Goal: Task Accomplishment & Management: Use online tool/utility

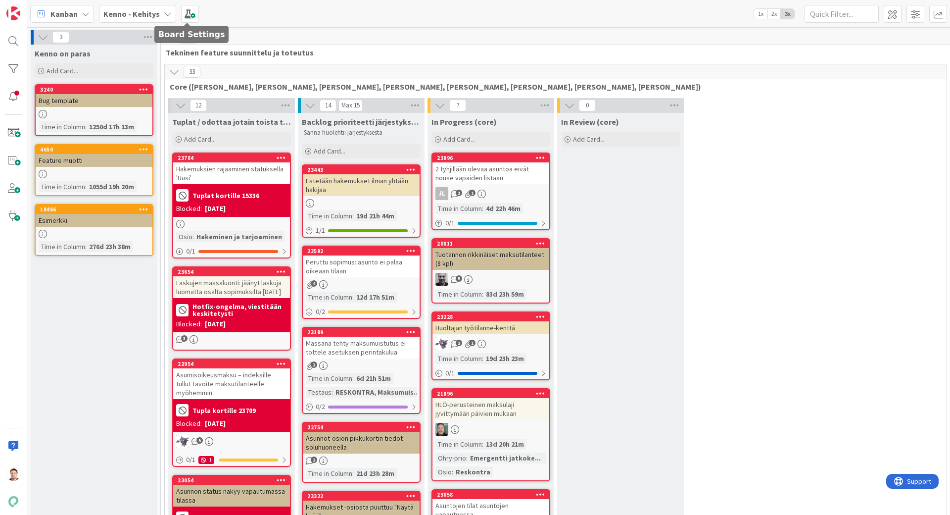
click at [147, 19] on span "Kenno - Kehitys" at bounding box center [131, 14] width 56 height 12
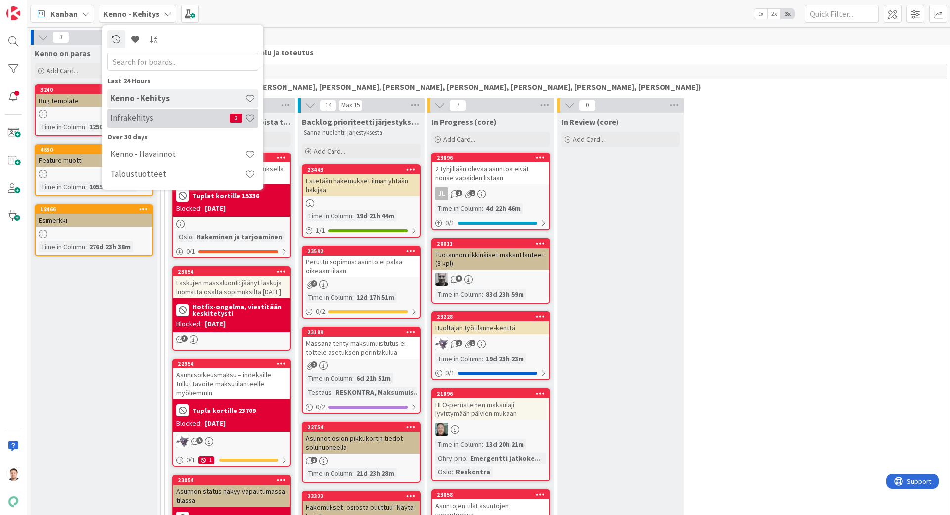
click at [171, 125] on div "Infrakehitys 3" at bounding box center [182, 118] width 151 height 19
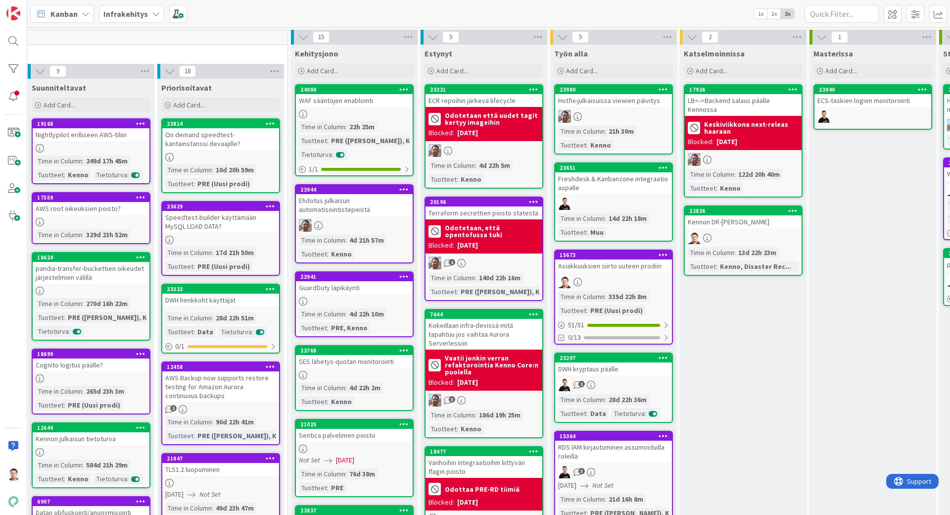
scroll to position [0, 138]
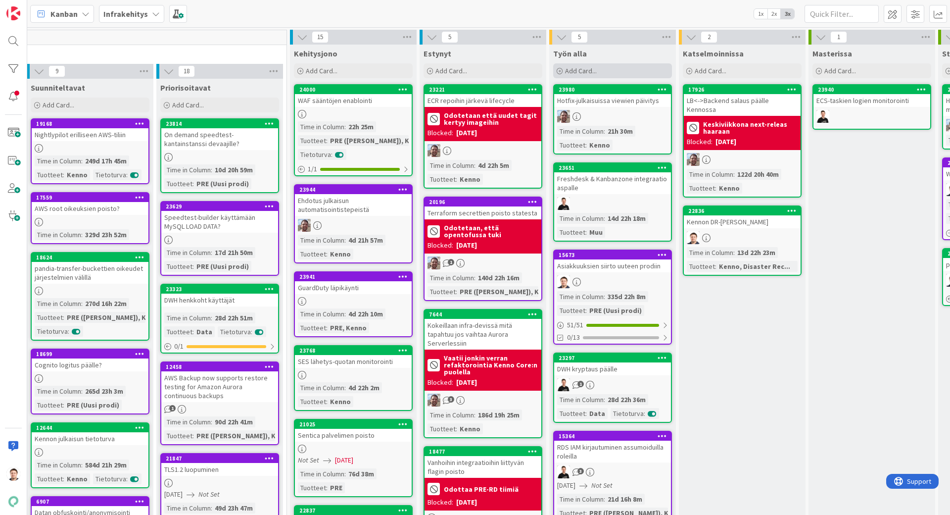
click at [583, 67] on span "Add Card..." at bounding box center [581, 70] width 32 height 9
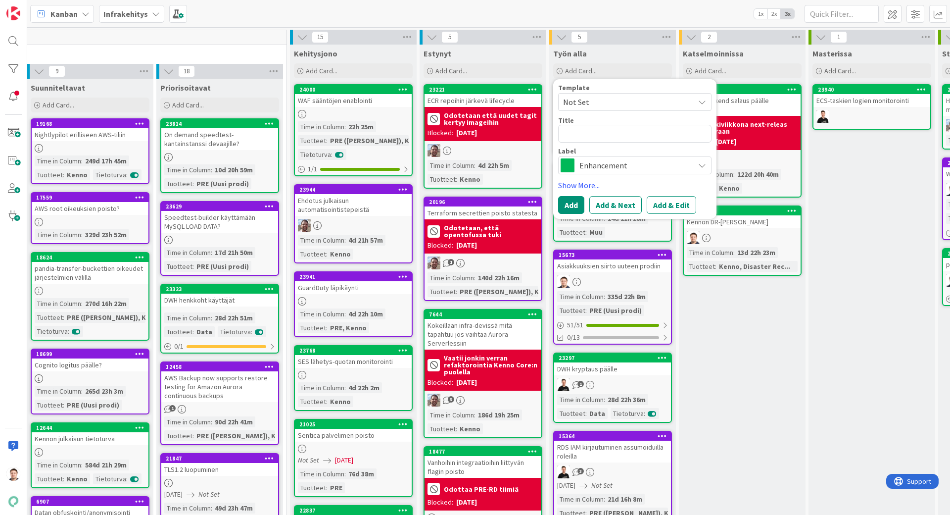
click at [599, 130] on textarea at bounding box center [634, 134] width 153 height 18
type textarea "x"
type textarea "A"
type textarea "x"
type textarea "AY"
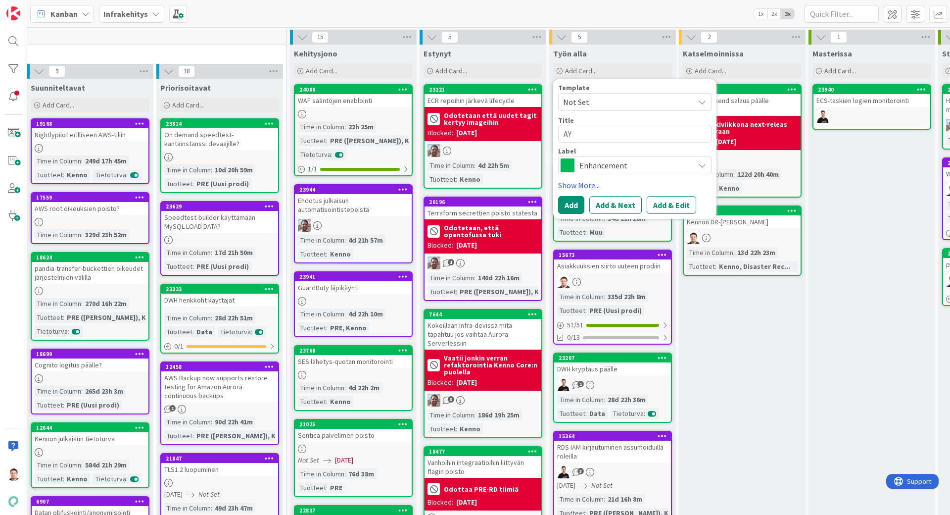
type textarea "x"
type textarea "AYY"
type textarea "x"
type textarea "AYY"
type textarea "x"
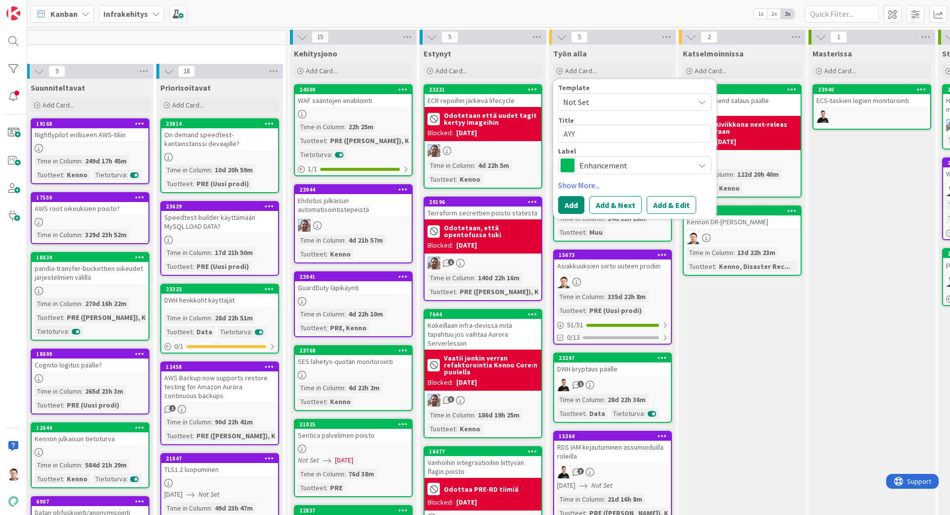
type textarea "AYY j"
type textarea "x"
type textarea "AYY ja"
type textarea "x"
type textarea "AYY ja"
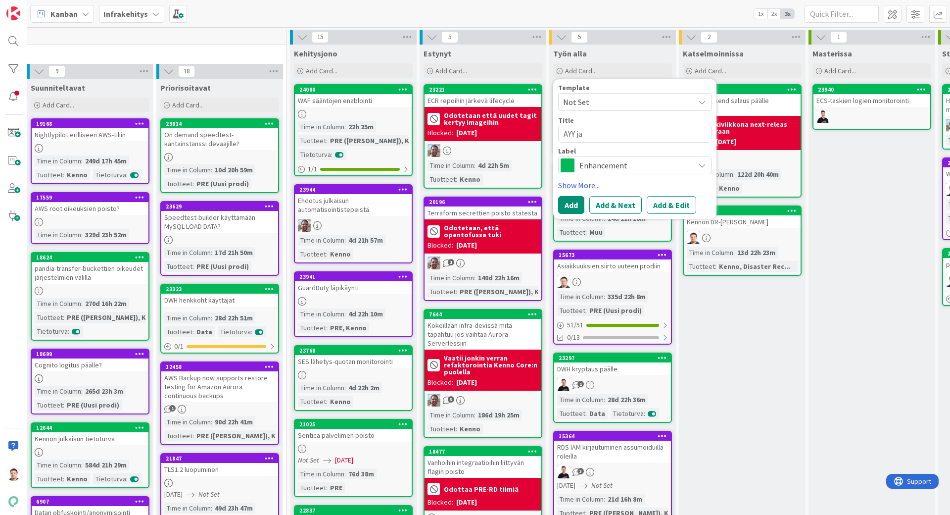
type textarea "x"
type textarea "AYY ja E"
type textarea "x"
type textarea "AYY ja El"
type textarea "x"
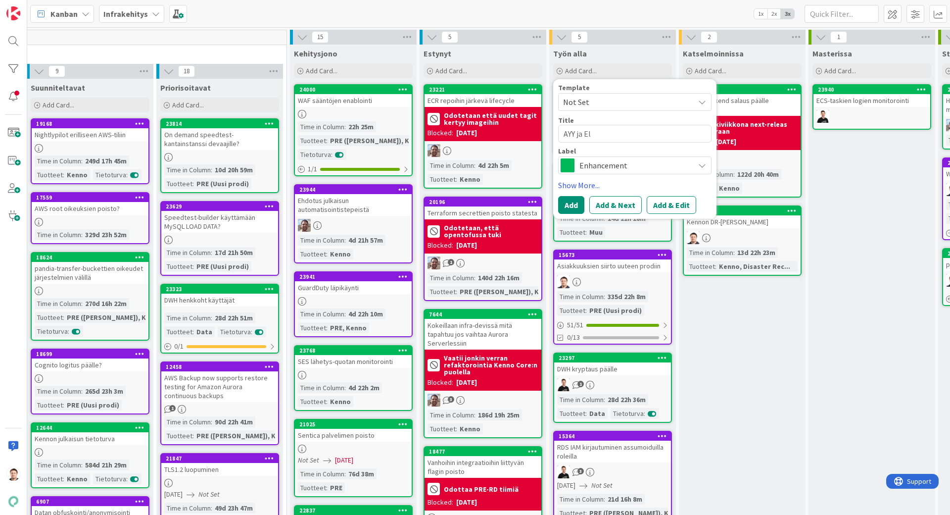
type textarea "AYY ja Elo"
type textarea "x"
type textarea "AYY ja Elo"
type textarea "x"
type textarea "AYY ja Elo u"
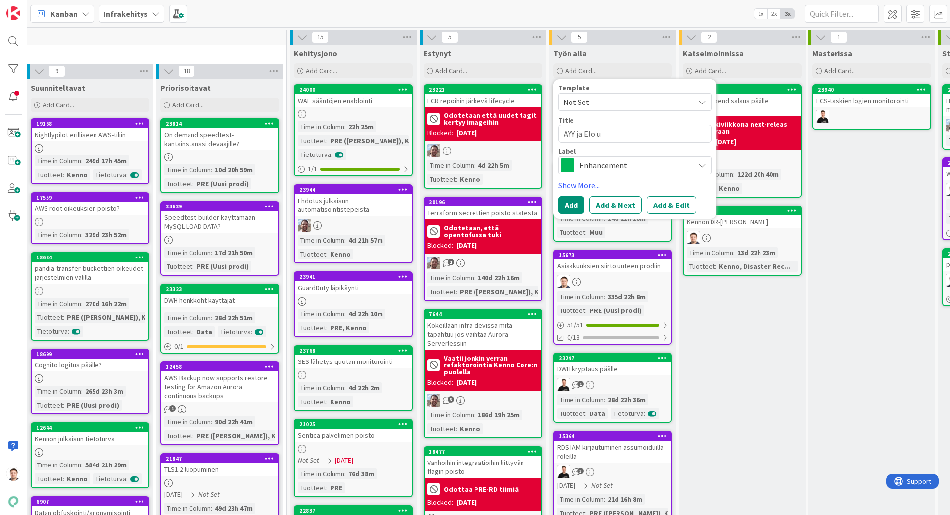
type textarea "x"
type textarea "AYY ja Elo uu"
type textarea "x"
type textarea "AYY ja Elo uut"
type textarea "x"
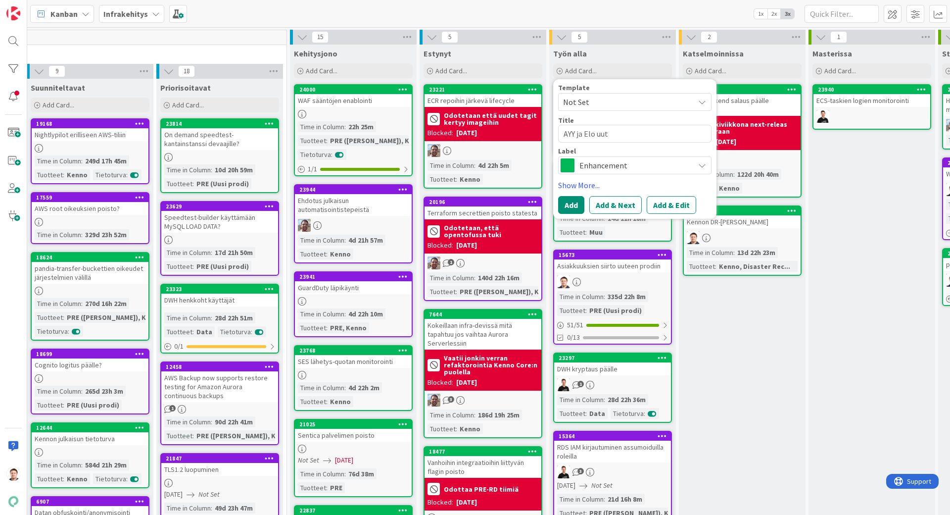
type textarea "AYY ja Elo uute"
type textarea "x"
type textarea "AYY ja Elo uutee"
type textarea "x"
type textarea "AYY ja Elo uuteen"
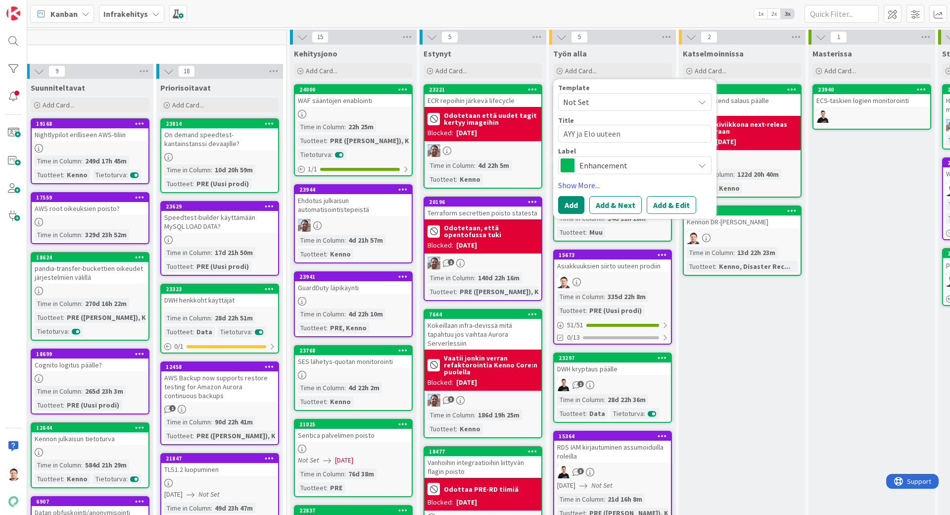
type textarea "x"
type textarea "AYY ja Elo uuteen"
type textarea "x"
type textarea "AYY ja Elo uuteen p"
type textarea "x"
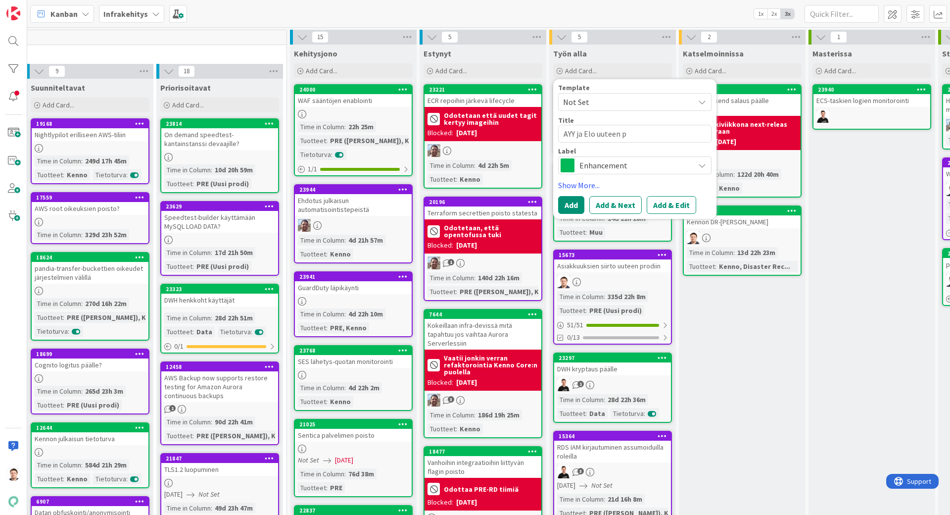
type textarea "AYY ja Elo uuteen pr"
type textarea "x"
type textarea "AYY ja Elo uuteen pro"
type textarea "x"
type textarea "AYY ja Elo uuteen prod"
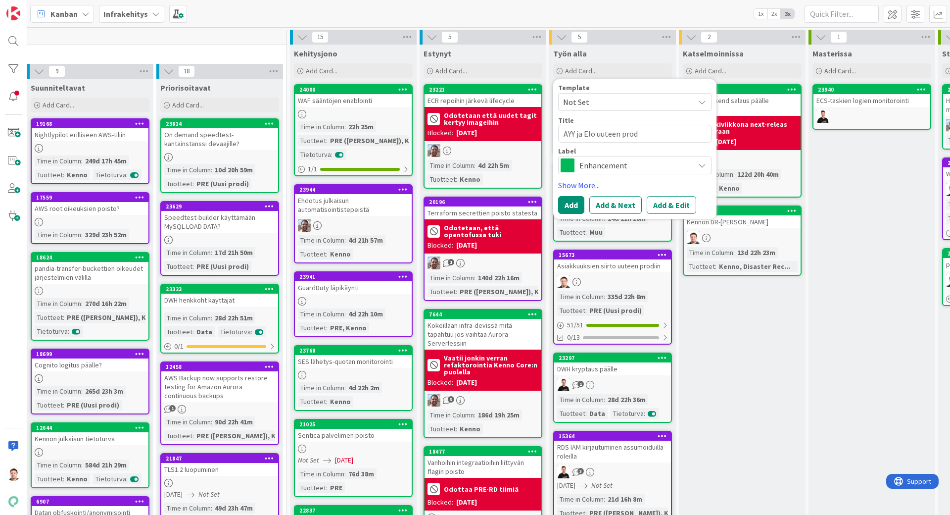
type textarea "x"
type textarea "AYY ja Elo uuteen prodi"
type textarea "x"
type textarea "AYY ja Elo uuteen prodii"
type textarea "x"
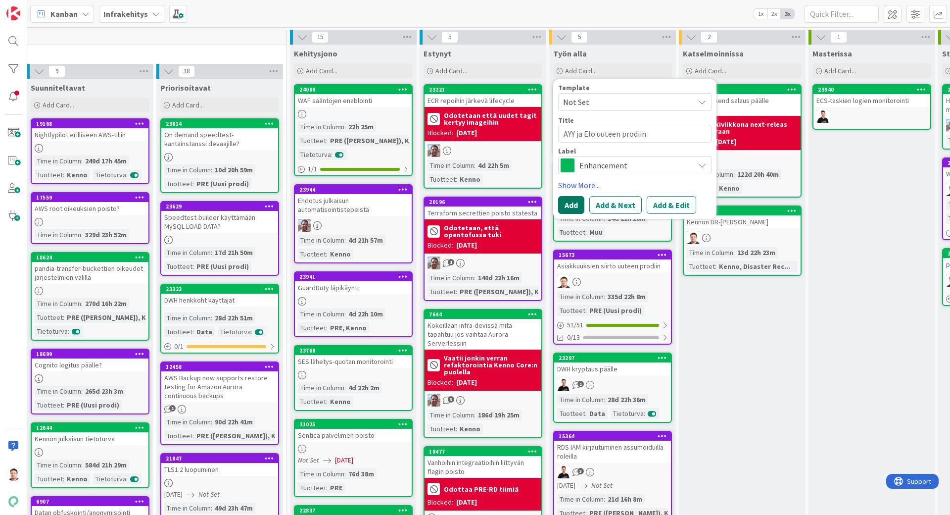
type textarea "AYY ja Elo uuteen prodiin"
click at [580, 208] on button "Add" at bounding box center [571, 205] width 26 height 18
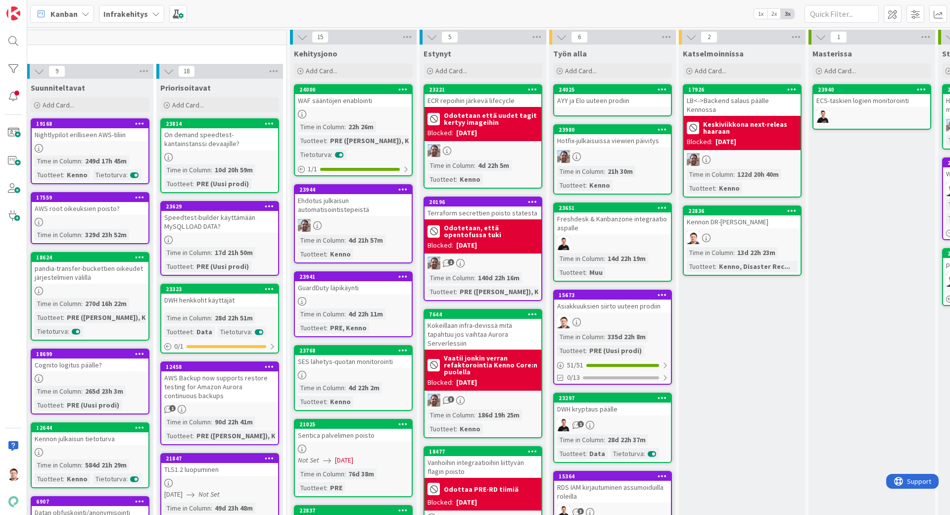
click at [587, 100] on div "AYY ja Elo uuteen prodiin" at bounding box center [612, 100] width 117 height 13
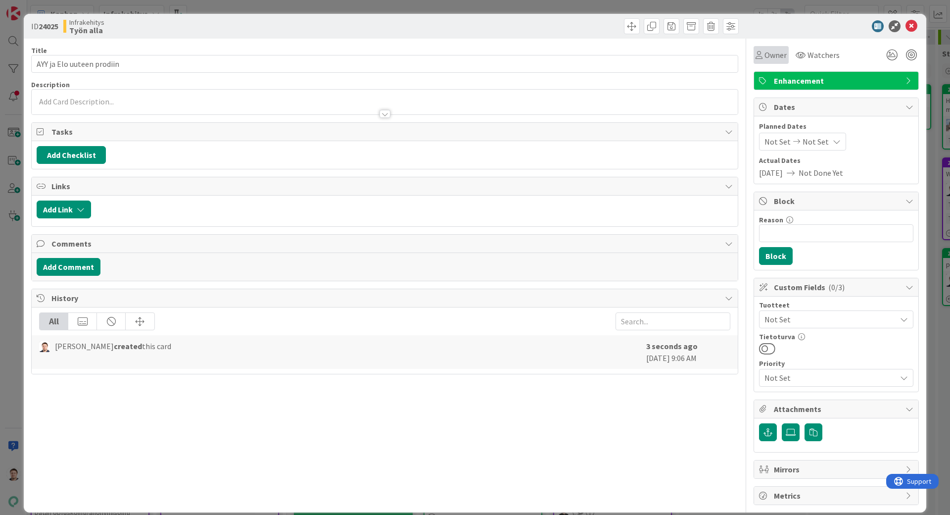
click at [778, 55] on span "Owner" at bounding box center [776, 55] width 22 height 12
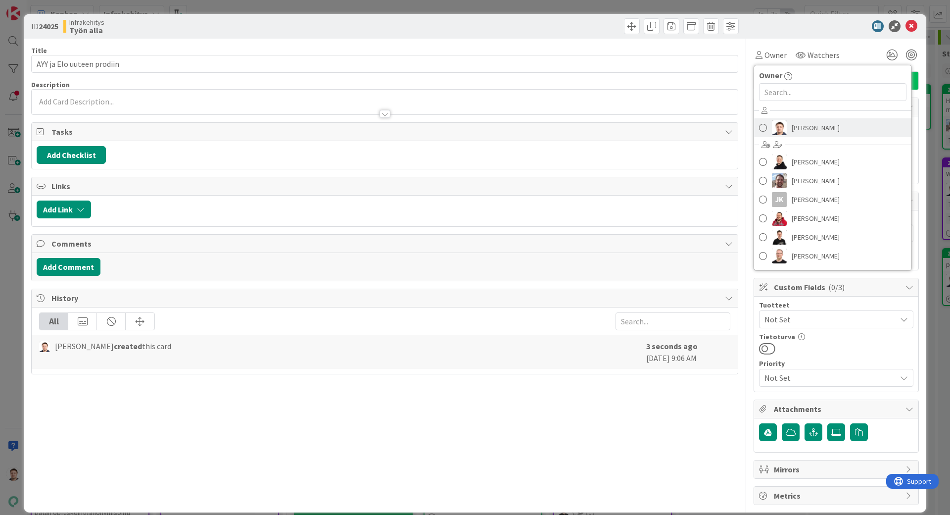
click at [793, 124] on span "[PERSON_NAME]" at bounding box center [816, 127] width 48 height 15
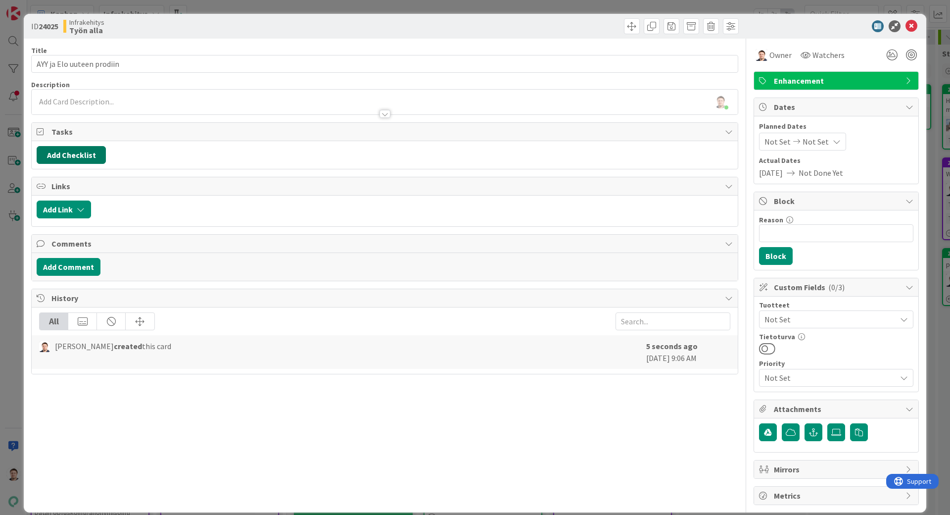
click at [84, 152] on button "Add Checklist" at bounding box center [71, 155] width 69 height 18
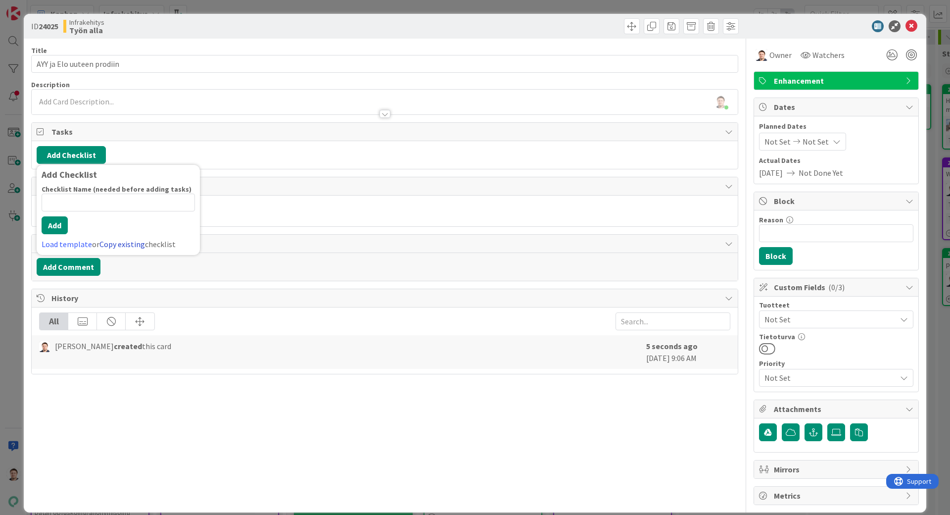
click at [116, 241] on link "Copy existing" at bounding box center [122, 244] width 46 height 10
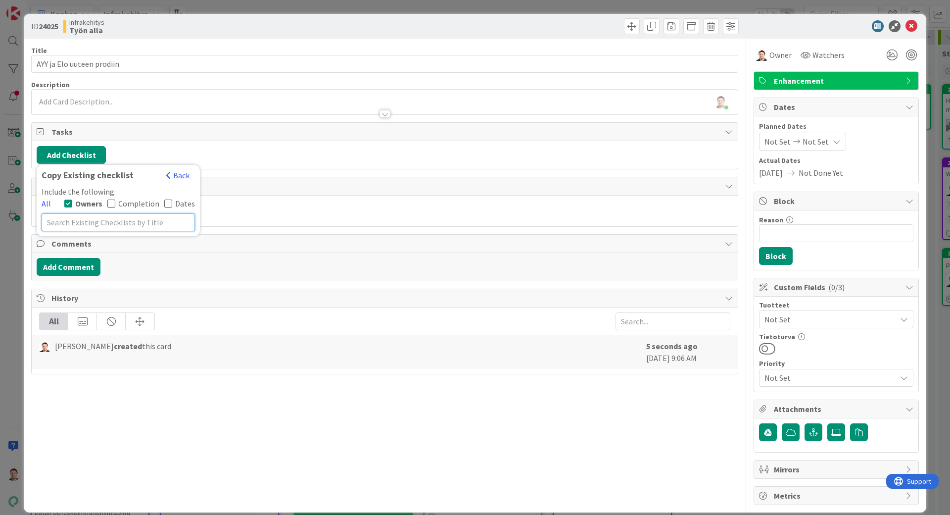
click at [120, 224] on input "text" at bounding box center [118, 222] width 153 height 18
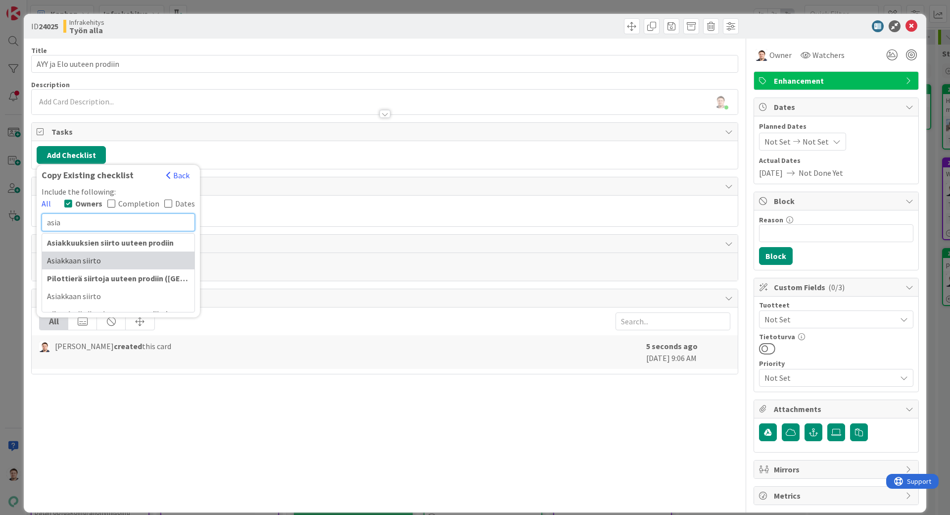
type input "asia"
click at [139, 260] on div "Asiakkaan siirto" at bounding box center [118, 260] width 152 height 18
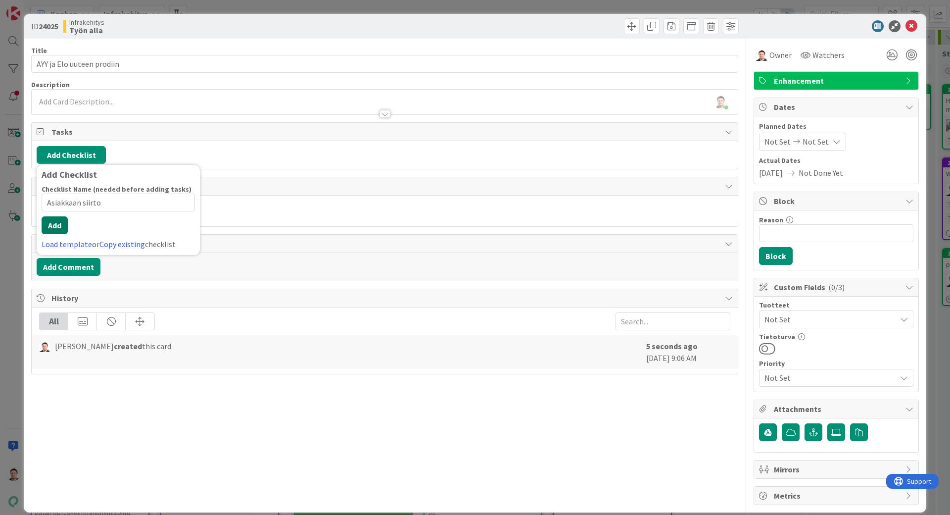
drag, startPoint x: 50, startPoint y: 236, endPoint x: 69, endPoint y: 225, distance: 21.7
click at [57, 224] on button "Add" at bounding box center [55, 225] width 26 height 18
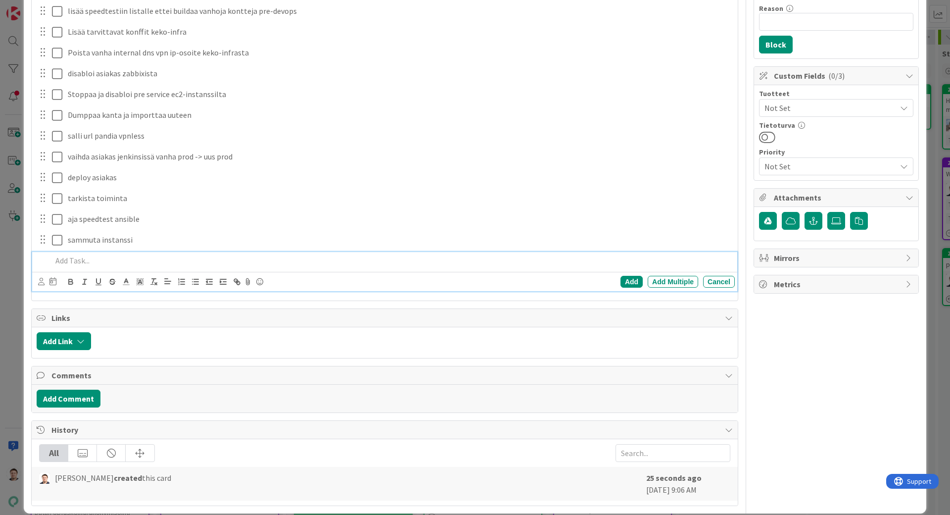
scroll to position [212, 0]
click at [83, 342] on icon "button" at bounding box center [81, 341] width 8 height 8
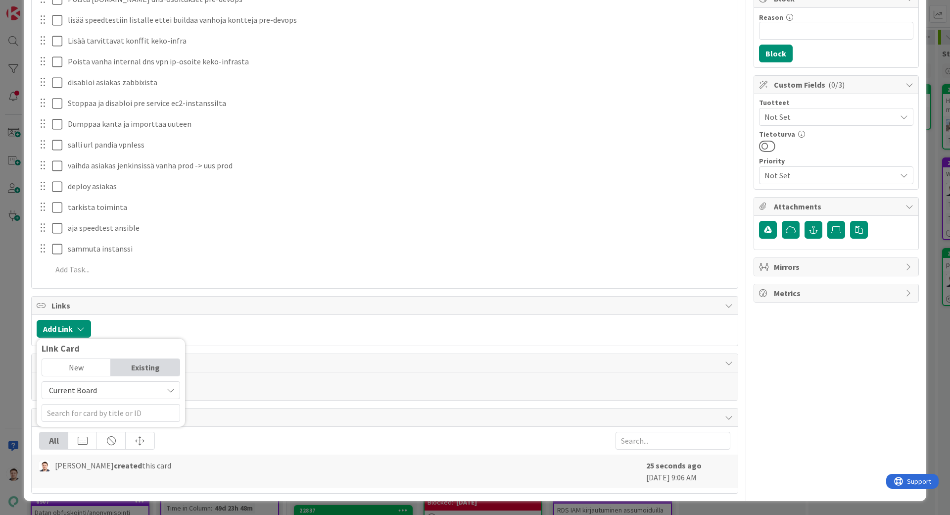
click at [147, 370] on div "Existing" at bounding box center [145, 367] width 69 height 17
click at [136, 364] on div "Existing" at bounding box center [145, 367] width 69 height 17
click at [98, 413] on input "text" at bounding box center [111, 413] width 139 height 18
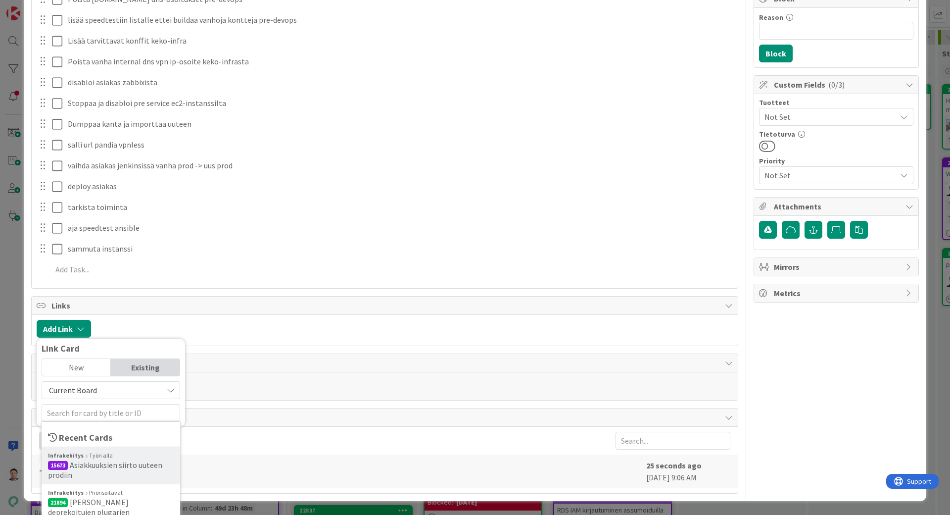
click at [102, 474] on span "15673 Asiakkuuksien siirto uuteen prodiin" at bounding box center [111, 470] width 126 height 20
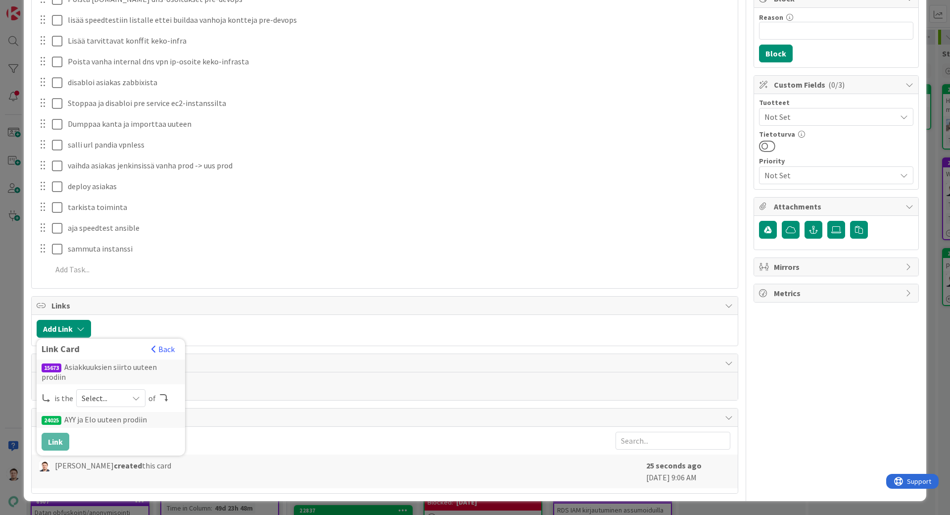
click at [122, 398] on span "Select..." at bounding box center [103, 398] width 42 height 14
click at [140, 424] on span "parent" at bounding box center [163, 421] width 112 height 15
click at [58, 440] on button "Link" at bounding box center [56, 442] width 28 height 18
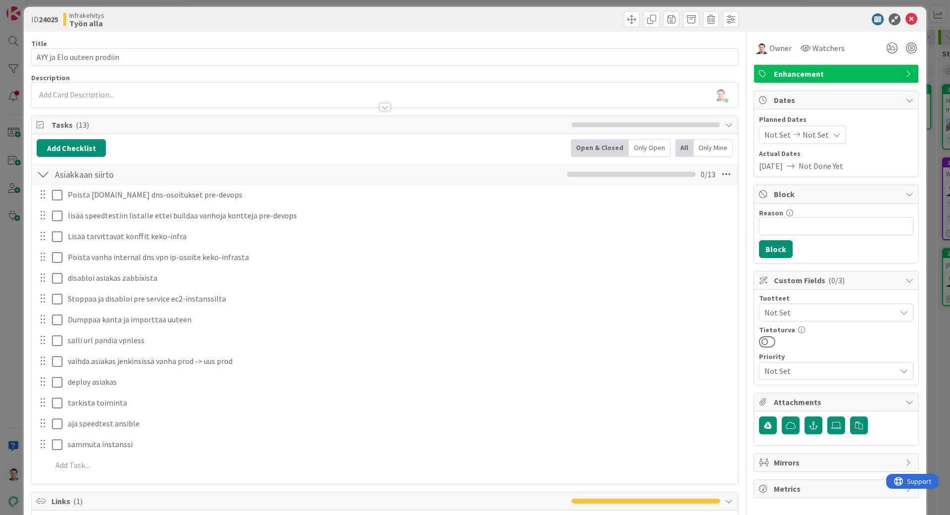
scroll to position [0, 0]
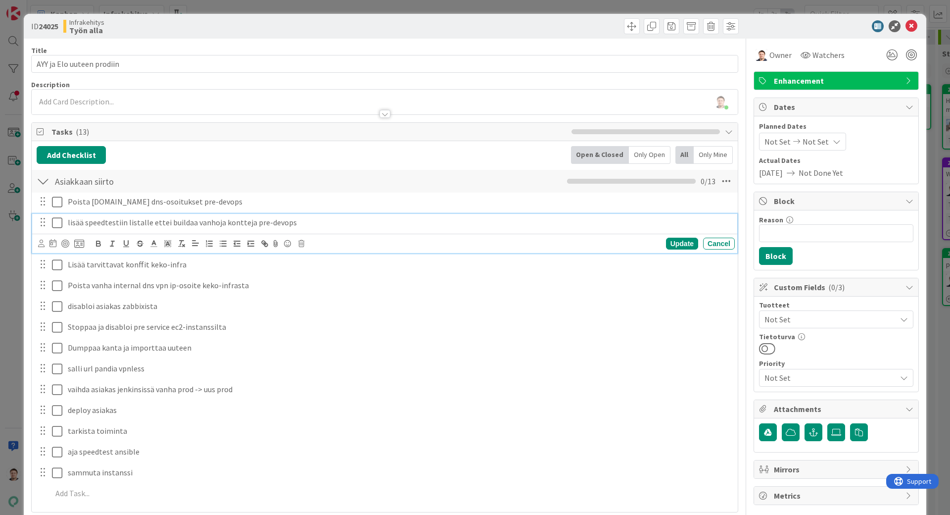
click at [60, 221] on icon at bounding box center [57, 223] width 10 height 12
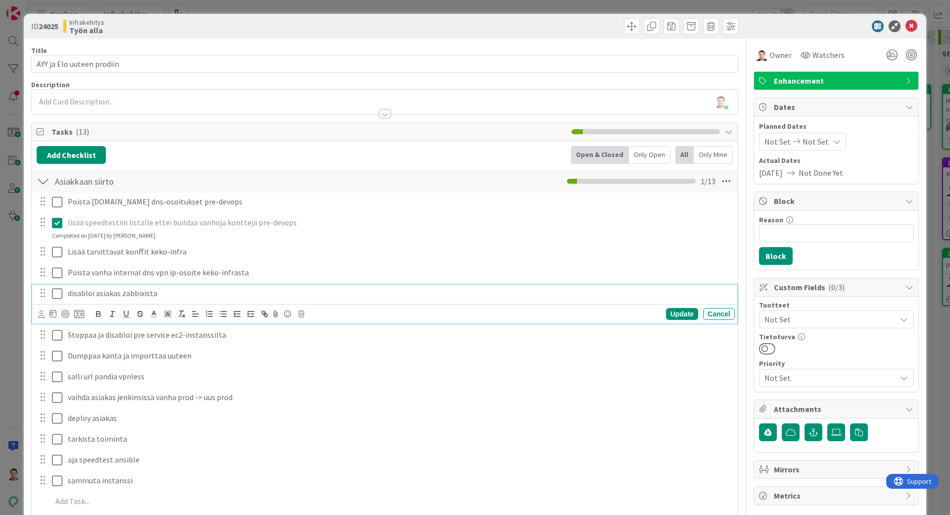
click at [55, 293] on icon at bounding box center [57, 294] width 10 height 12
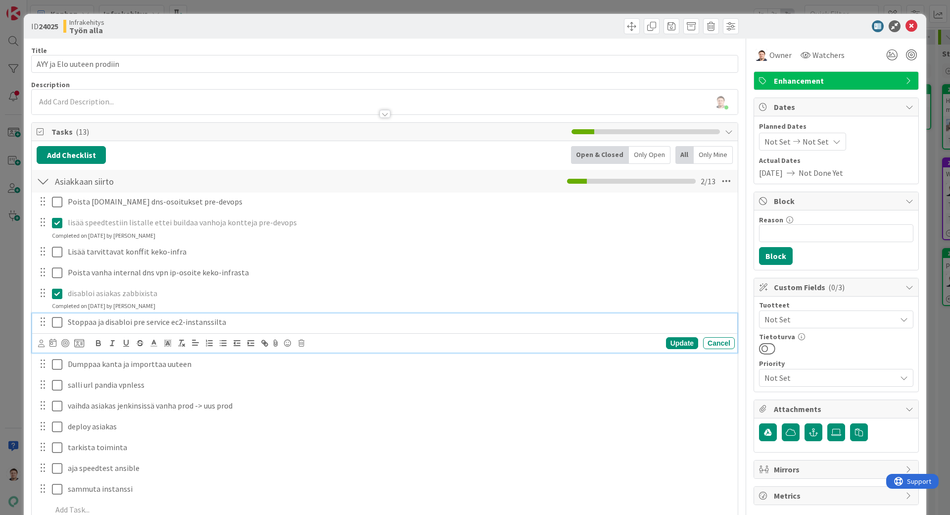
click at [59, 324] on icon at bounding box center [57, 322] width 10 height 12
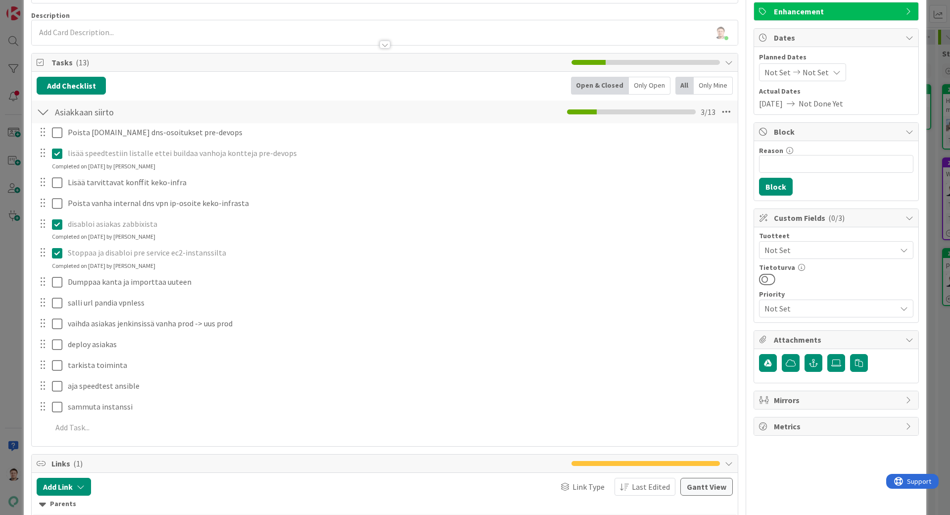
scroll to position [70, 0]
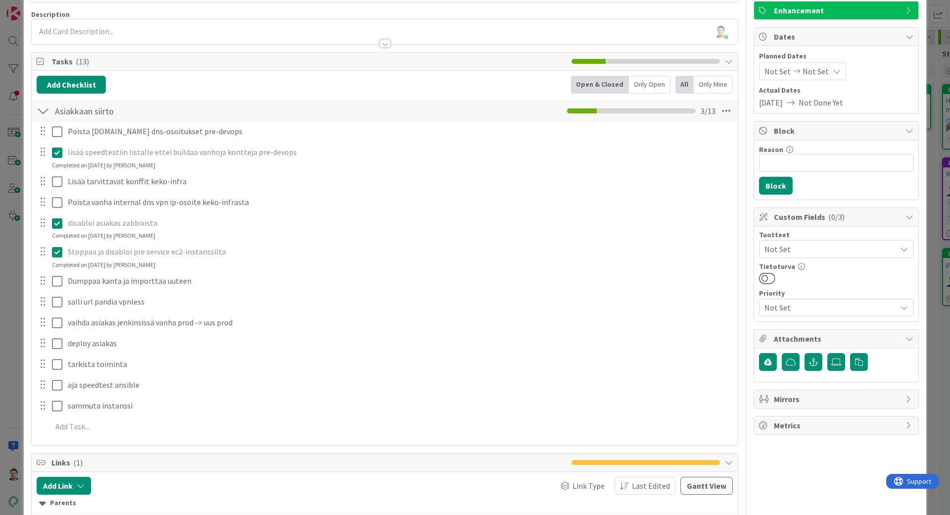
click at [34, 234] on div "disabloi asiakas zabbixista Update Cancel Completed on [DATE] by [PERSON_NAME]" at bounding box center [384, 227] width 705 height 26
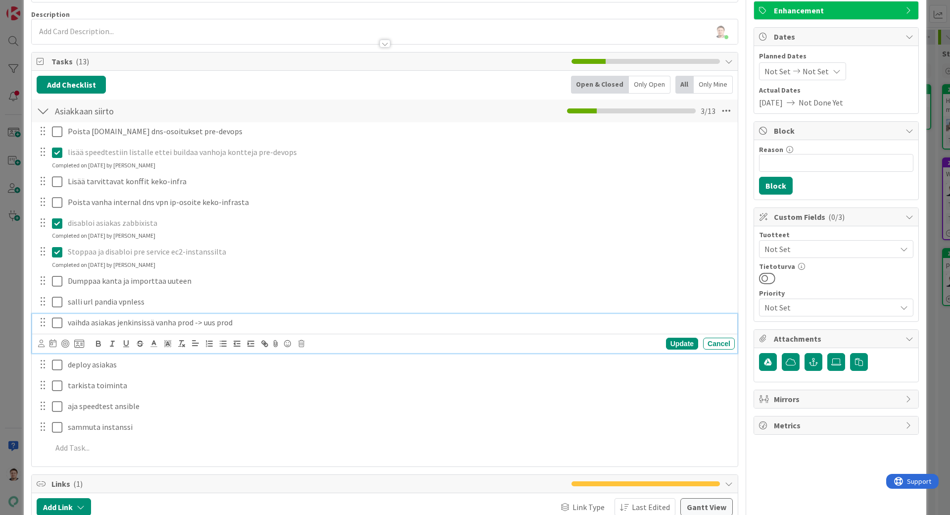
click at [54, 322] on icon at bounding box center [57, 323] width 10 height 12
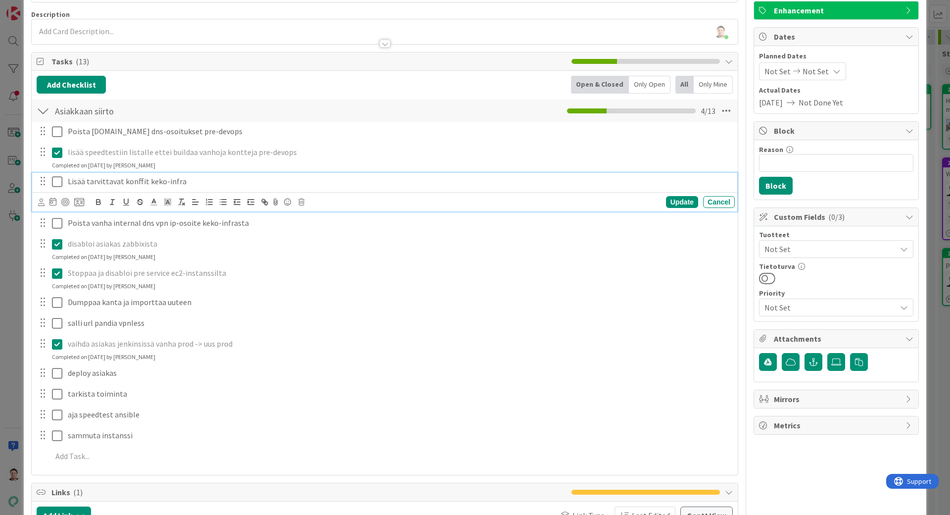
click at [61, 179] on icon at bounding box center [57, 182] width 10 height 12
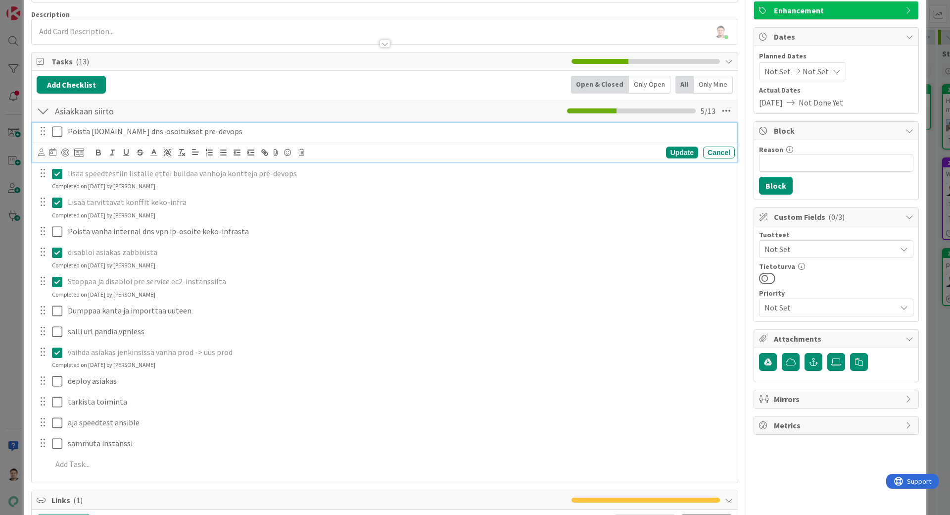
click at [59, 132] on icon at bounding box center [57, 132] width 10 height 12
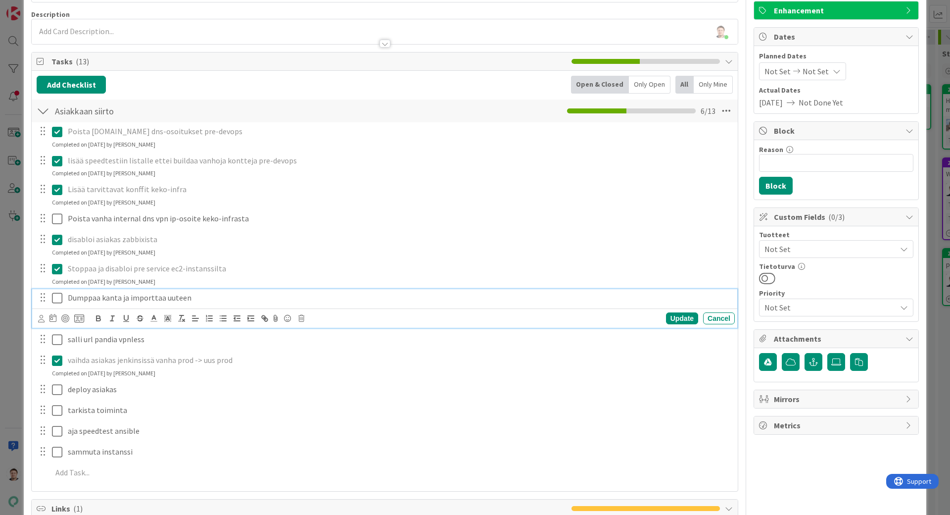
click at [59, 304] on button at bounding box center [58, 298] width 12 height 16
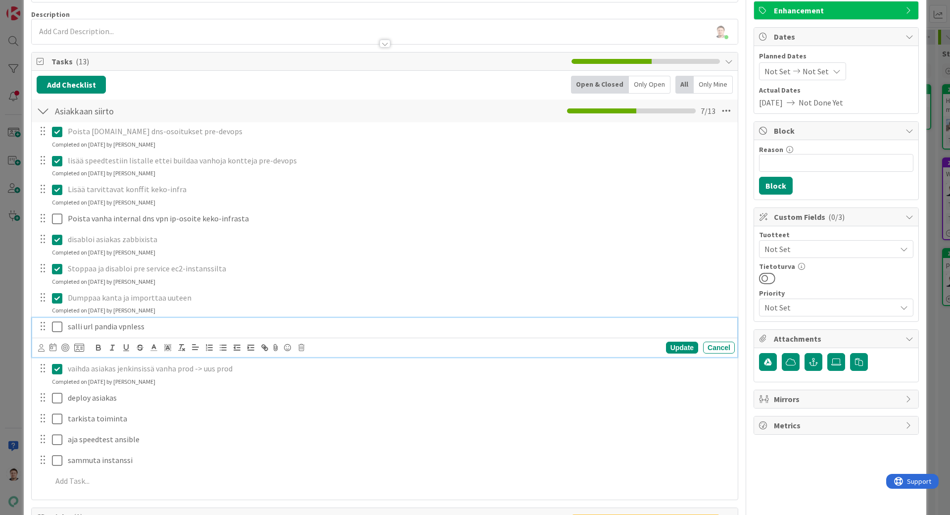
click at [59, 326] on icon at bounding box center [57, 327] width 10 height 12
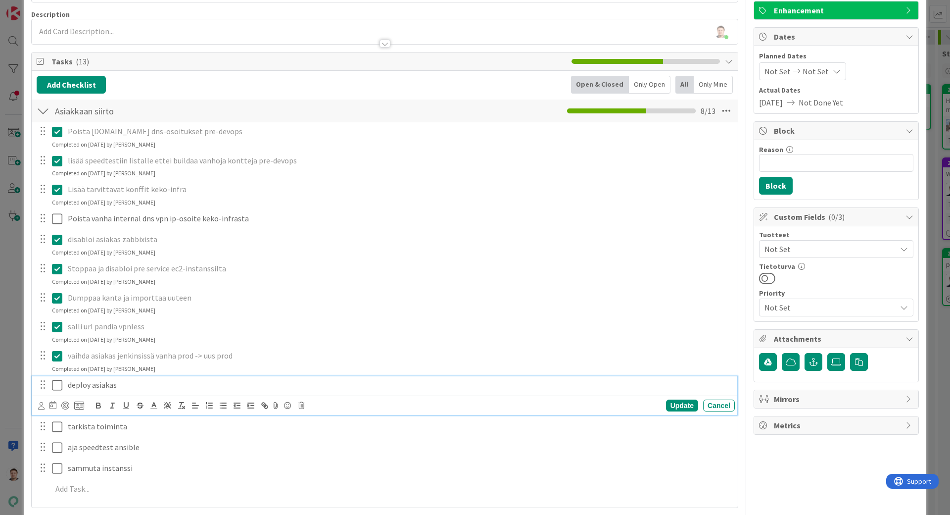
click at [58, 387] on icon at bounding box center [57, 385] width 10 height 12
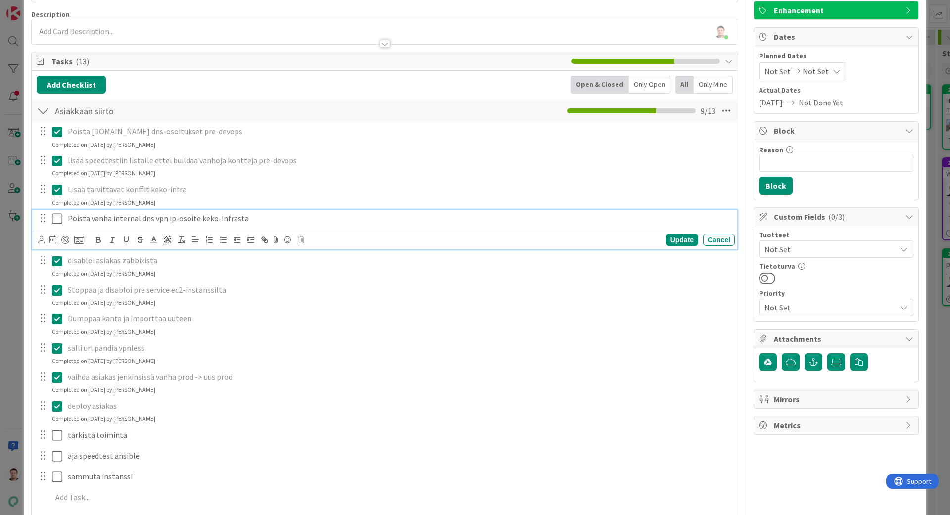
click at [58, 221] on icon at bounding box center [57, 219] width 10 height 12
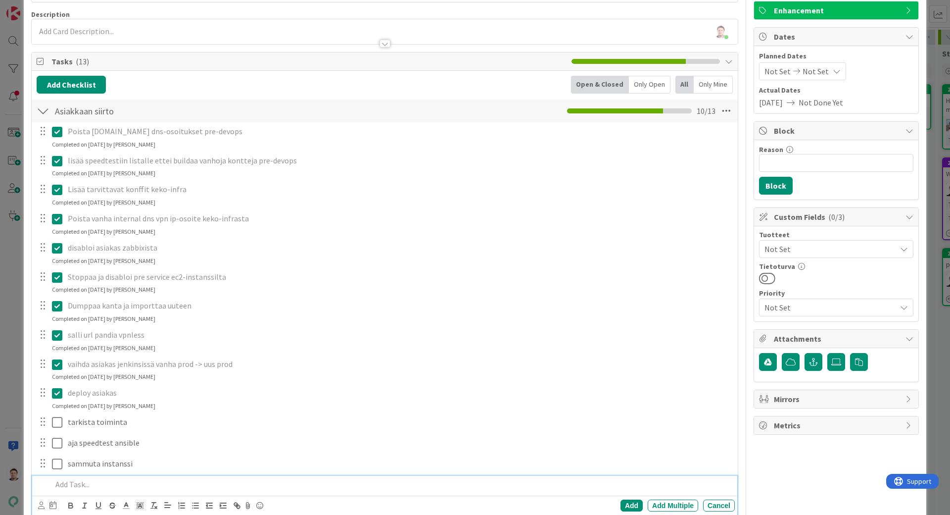
click at [175, 491] on div at bounding box center [391, 484] width 687 height 17
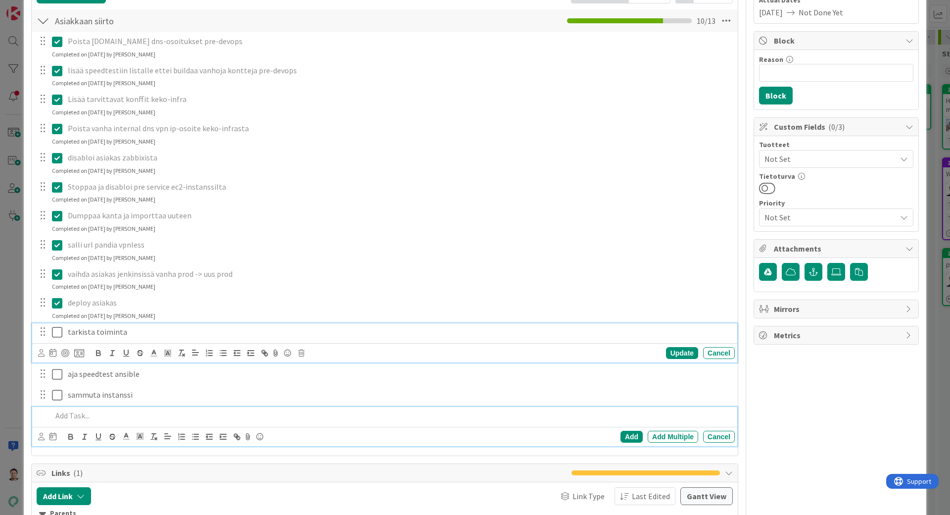
click at [57, 336] on icon at bounding box center [57, 332] width 10 height 12
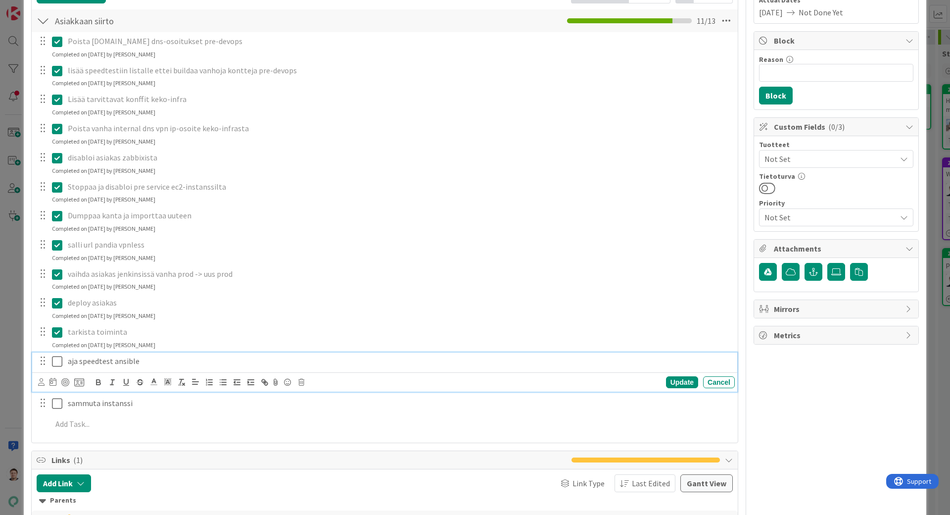
click at [60, 358] on icon at bounding box center [57, 361] width 10 height 12
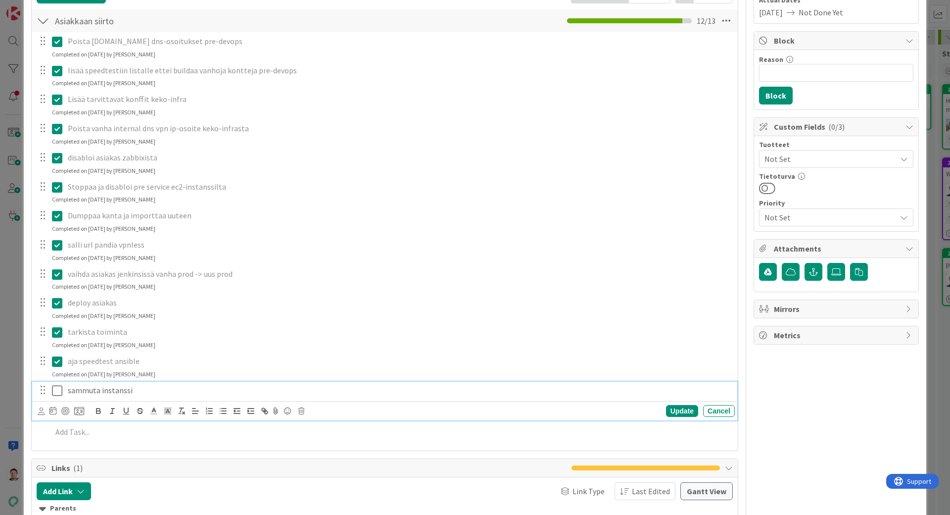
click at [59, 389] on icon at bounding box center [57, 391] width 10 height 12
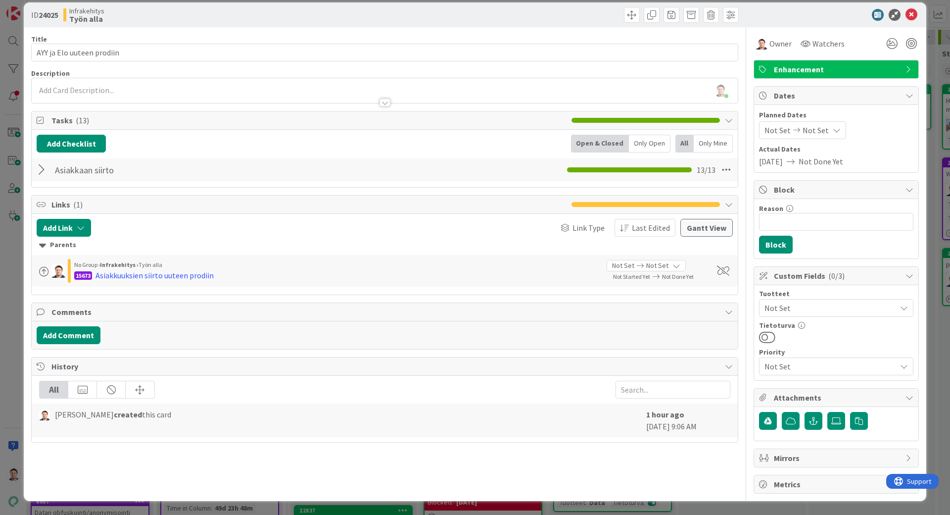
scroll to position [0, 0]
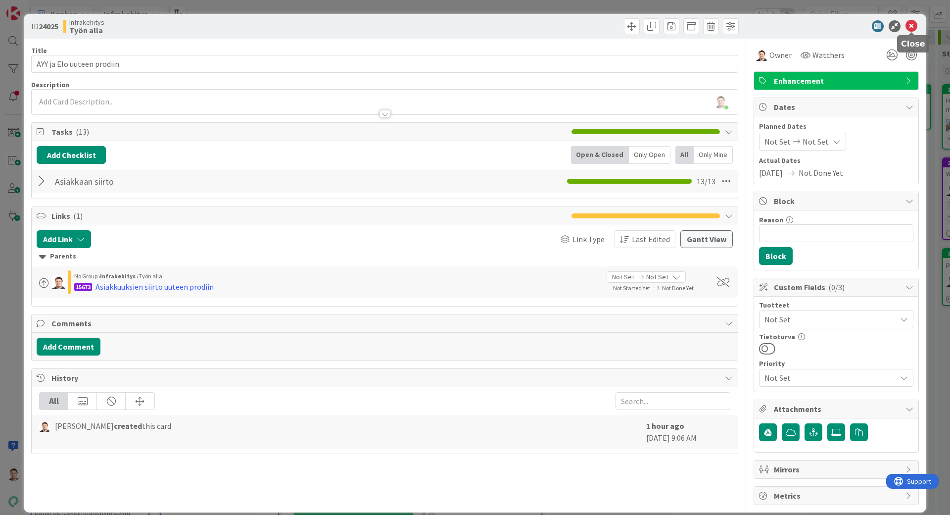
click at [911, 22] on icon at bounding box center [912, 26] width 12 height 12
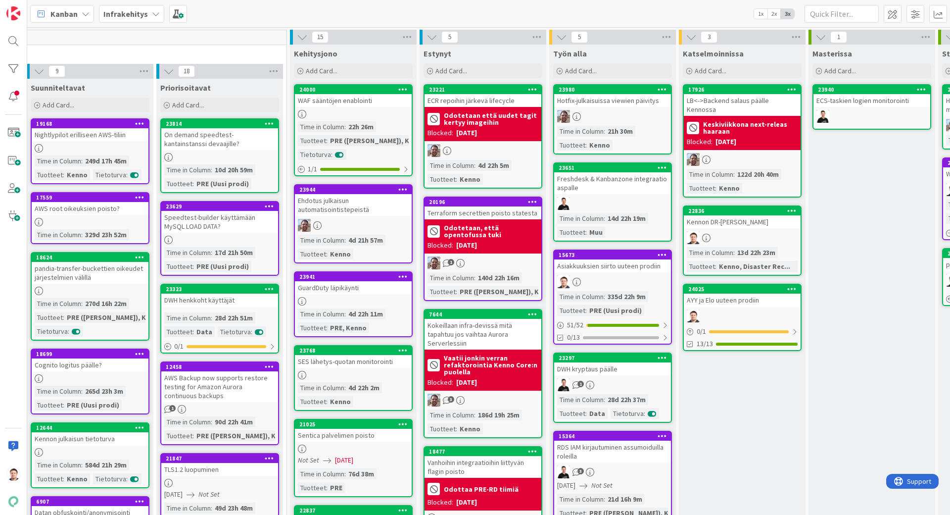
click at [725, 293] on div "AYY ja Elo uuteen prodiin" at bounding box center [742, 299] width 117 height 13
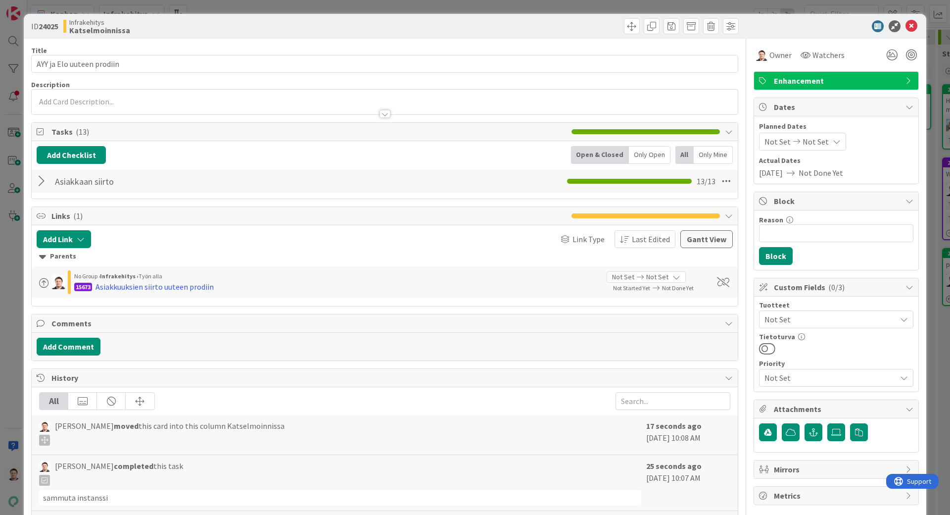
click at [809, 321] on span "Not Set" at bounding box center [831, 319] width 132 height 12
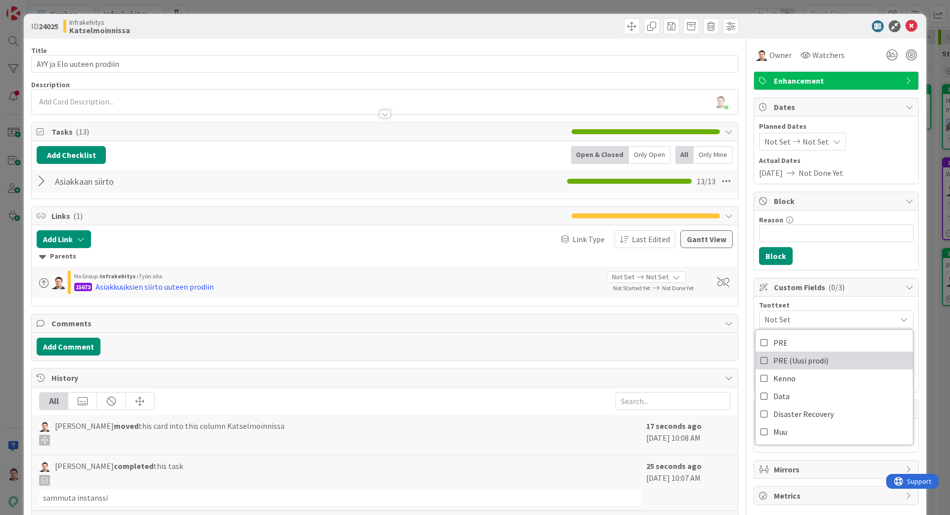
click at [803, 358] on span "PRE (Uusi prodi)" at bounding box center [801, 360] width 55 height 15
click at [817, 24] on div at bounding box center [831, 26] width 175 height 12
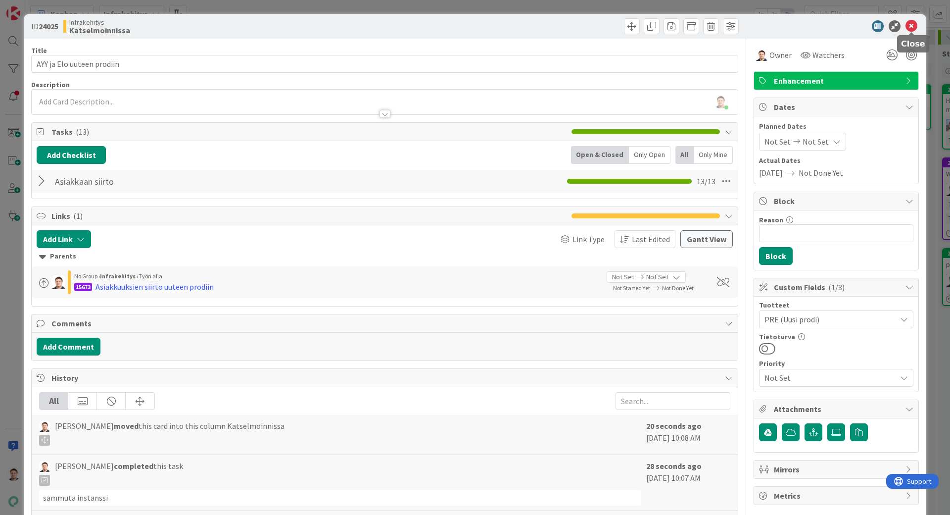
click at [914, 30] on icon at bounding box center [912, 26] width 12 height 12
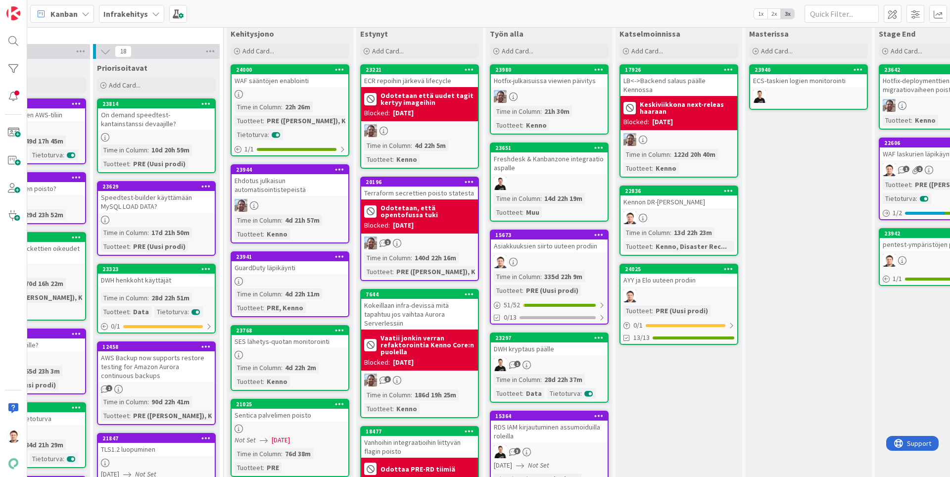
scroll to position [12, 201]
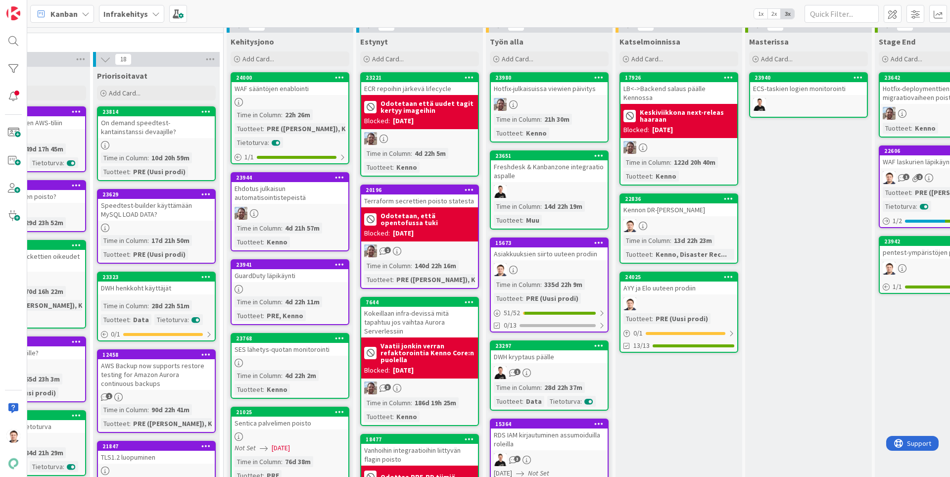
click at [299, 105] on div at bounding box center [290, 102] width 117 height 8
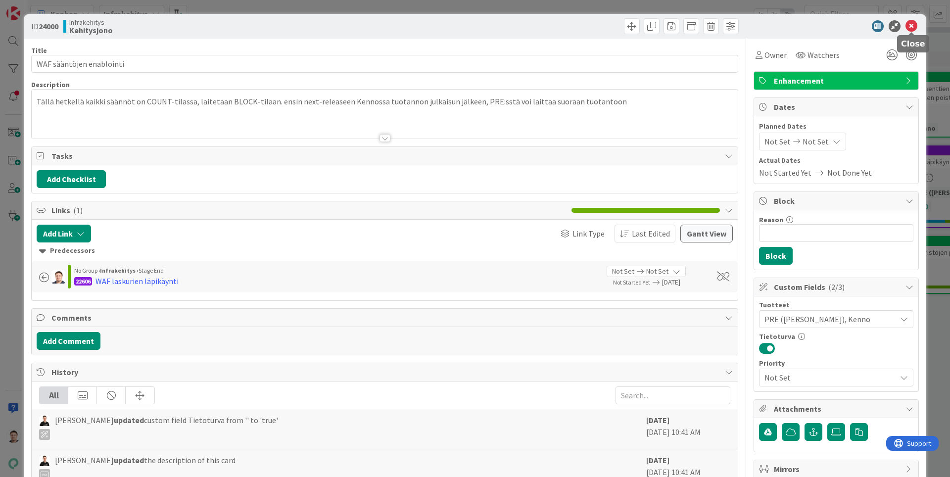
click at [916, 24] on icon at bounding box center [912, 26] width 12 height 12
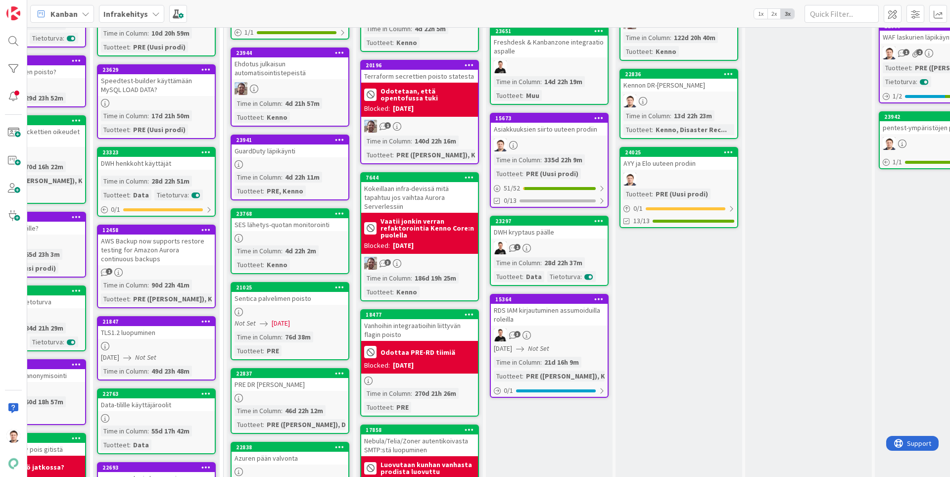
scroll to position [0, 201]
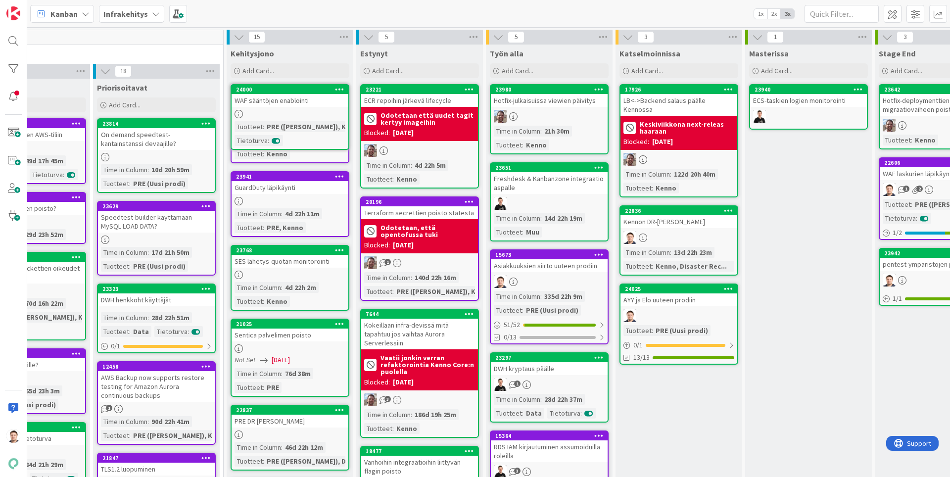
drag, startPoint x: 286, startPoint y: 112, endPoint x: 650, endPoint y: 391, distance: 458.5
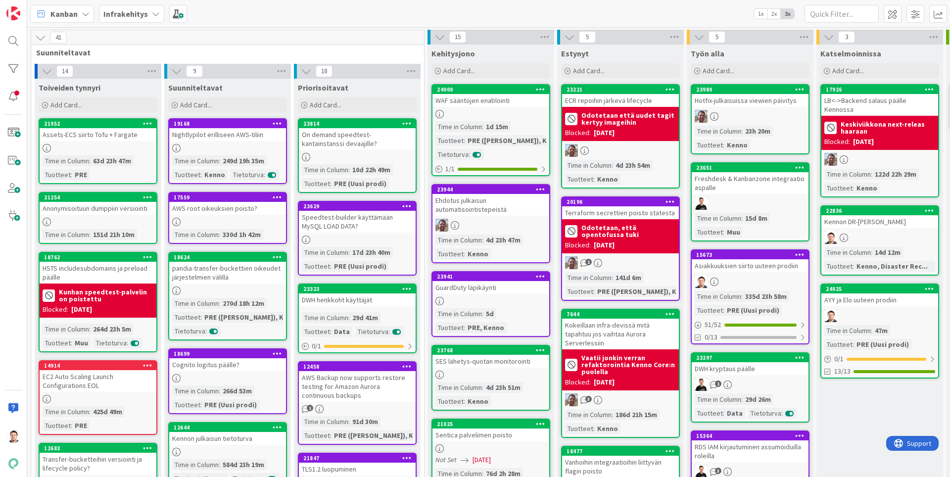
click at [491, 118] on div "24000 WAF sääntöjen enablointi Time in Column : 1d 15m Tuotteet : PRE (Uusi pro…" at bounding box center [491, 130] width 119 height 92
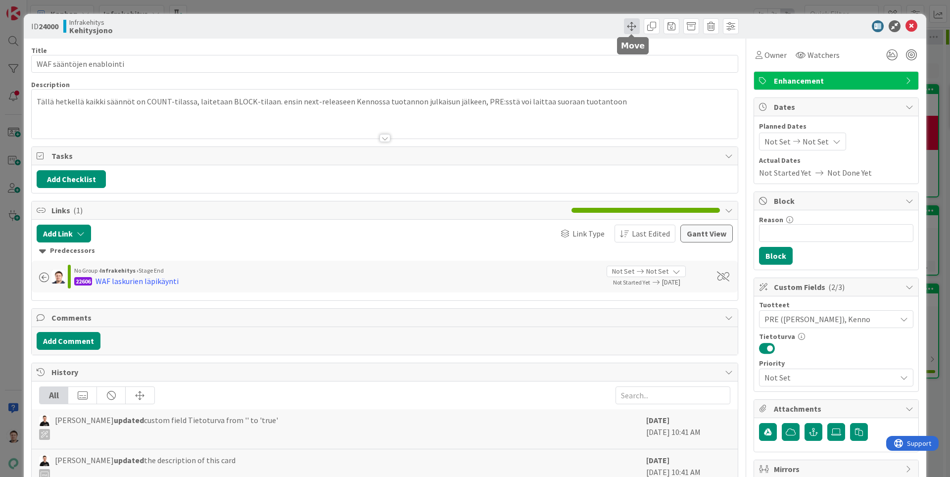
click at [634, 24] on span at bounding box center [632, 26] width 16 height 16
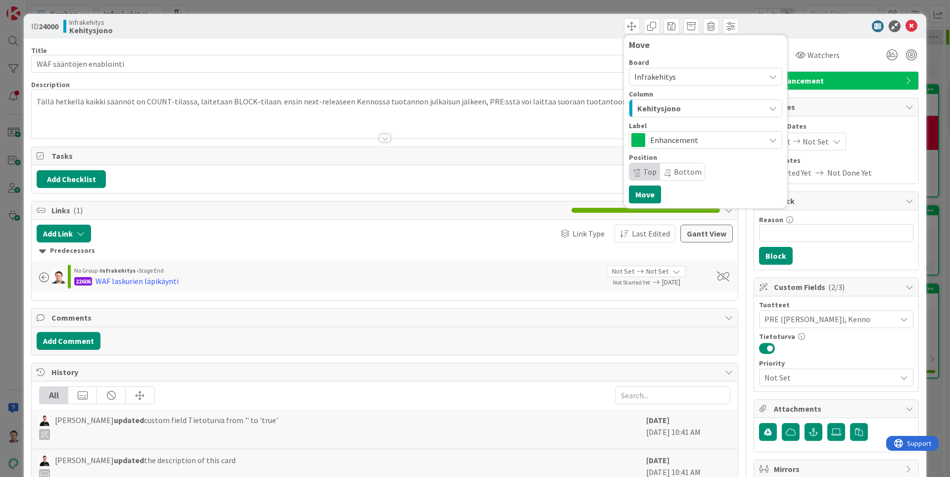
click at [689, 79] on span "Infrakehitys" at bounding box center [698, 77] width 126 height 14
click at [686, 78] on span "Infrakehitys" at bounding box center [698, 77] width 126 height 14
click at [686, 100] on div "Kehitysjono" at bounding box center [700, 108] width 130 height 16
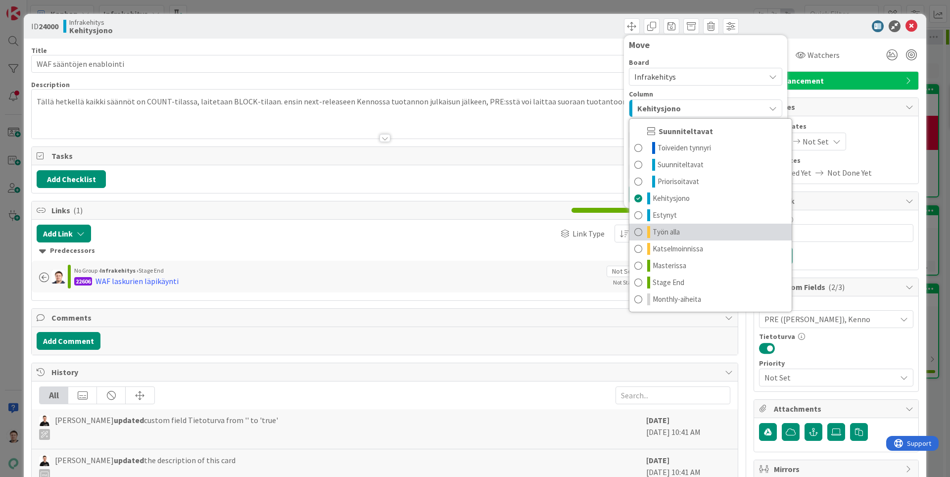
click at [688, 229] on link "Työn alla" at bounding box center [711, 232] width 162 height 17
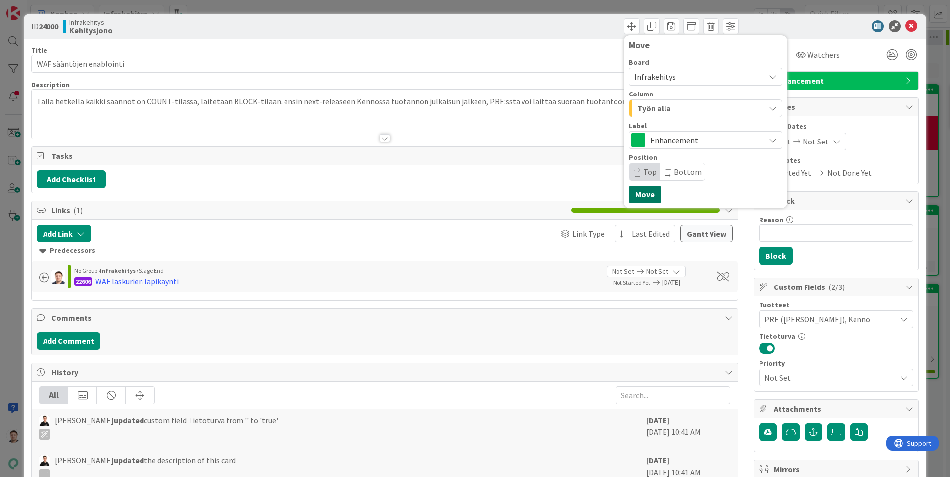
click at [651, 197] on button "Move" at bounding box center [645, 195] width 32 height 18
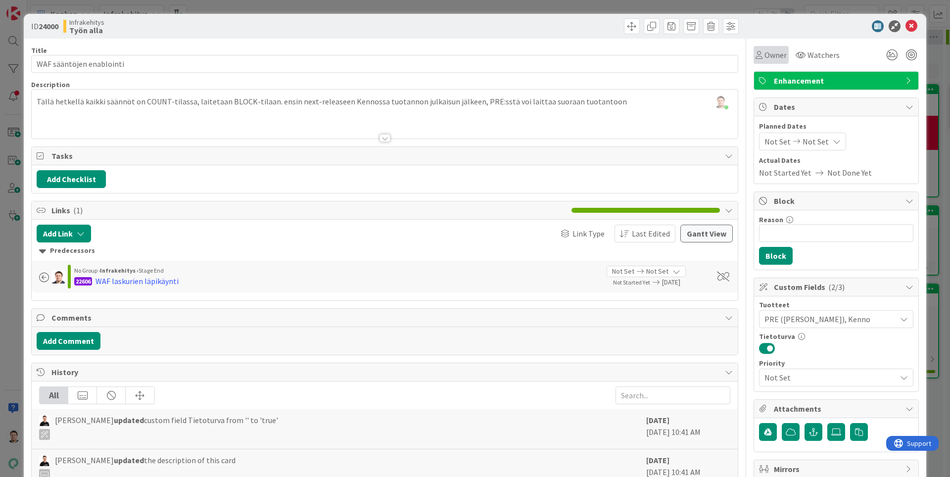
click at [778, 57] on span "Owner" at bounding box center [776, 55] width 22 height 12
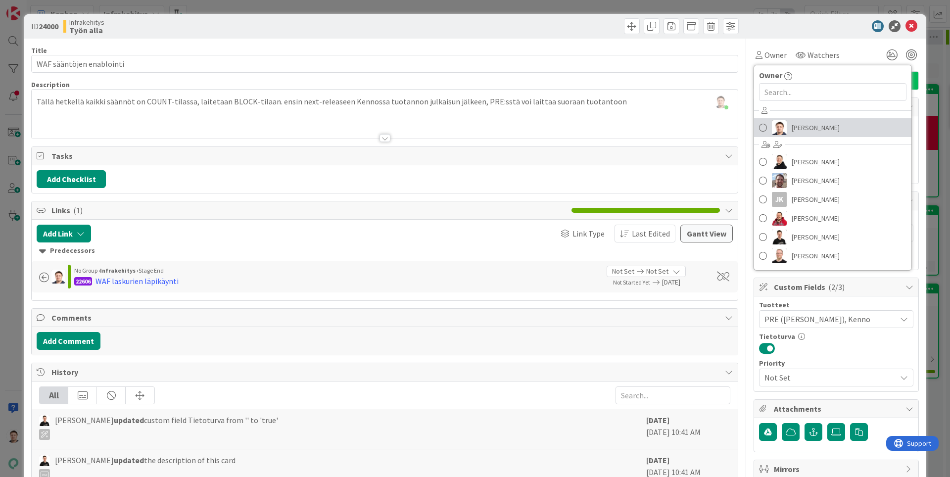
drag, startPoint x: 793, startPoint y: 125, endPoint x: 801, endPoint y: 123, distance: 8.2
click at [793, 125] on span "[PERSON_NAME]" at bounding box center [816, 127] width 48 height 15
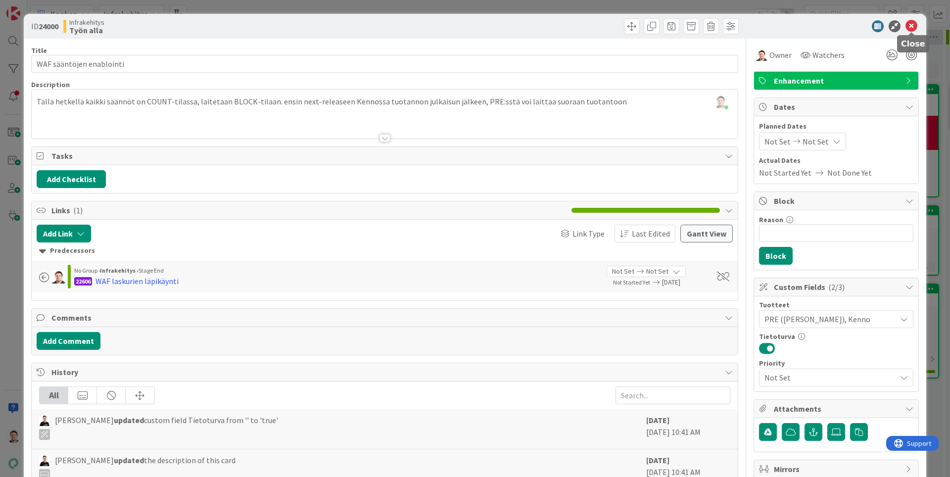
click at [912, 26] on icon at bounding box center [912, 26] width 12 height 12
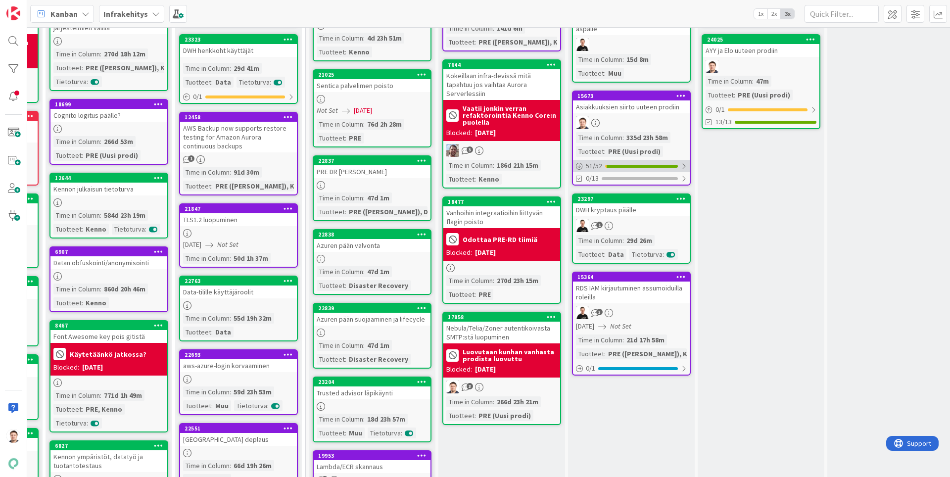
scroll to position [0, 119]
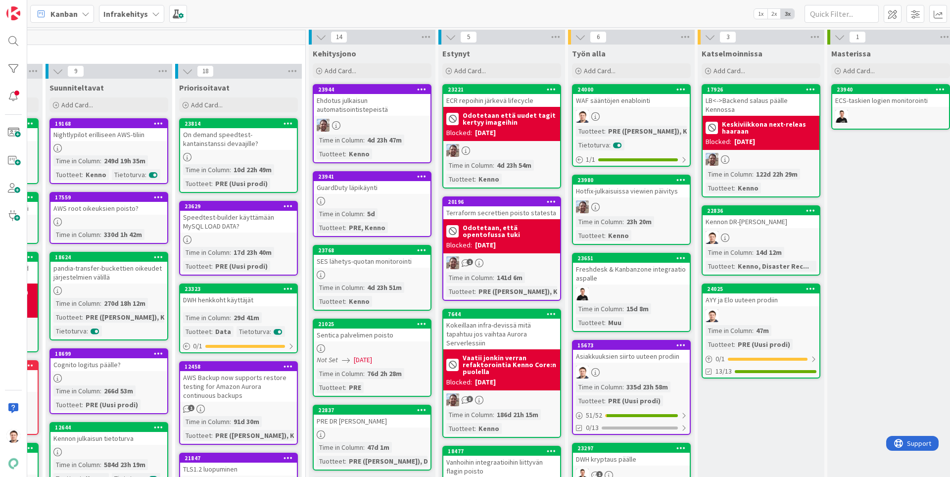
click at [631, 116] on div at bounding box center [631, 116] width 117 height 13
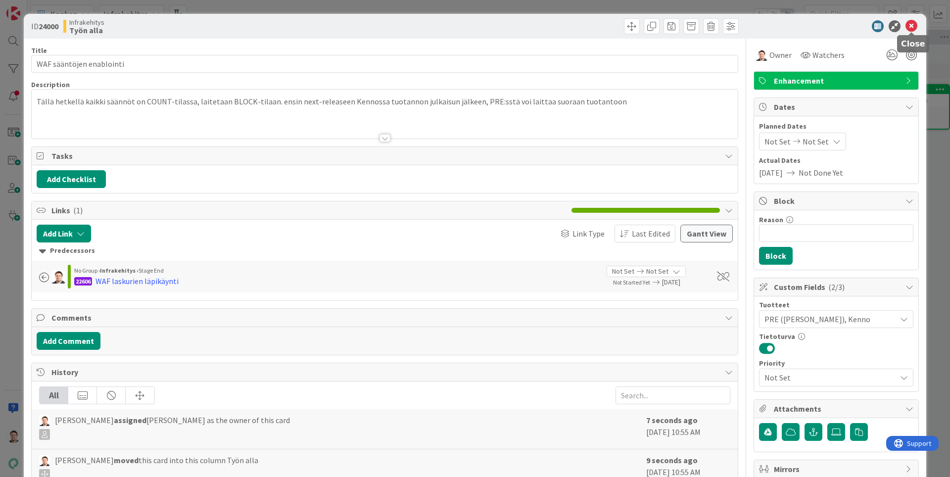
click at [911, 23] on icon at bounding box center [912, 26] width 12 height 12
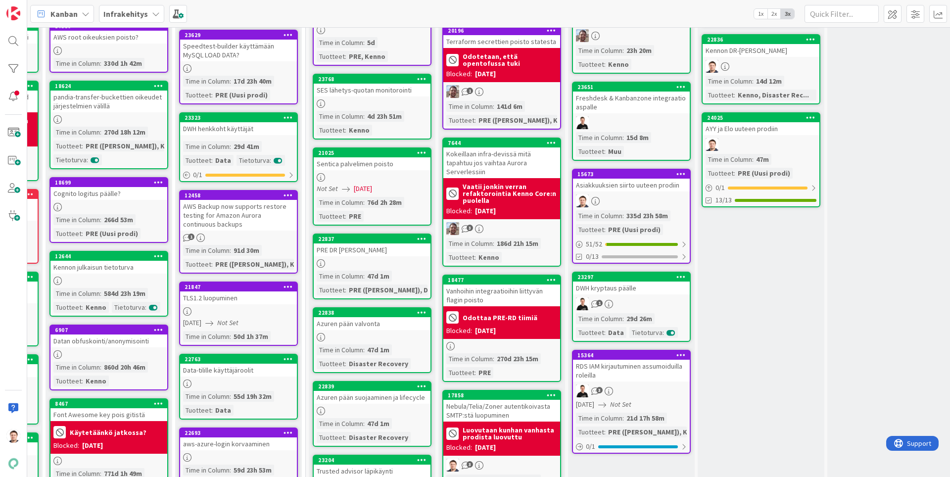
scroll to position [62, 119]
